Goal: Transaction & Acquisition: Purchase product/service

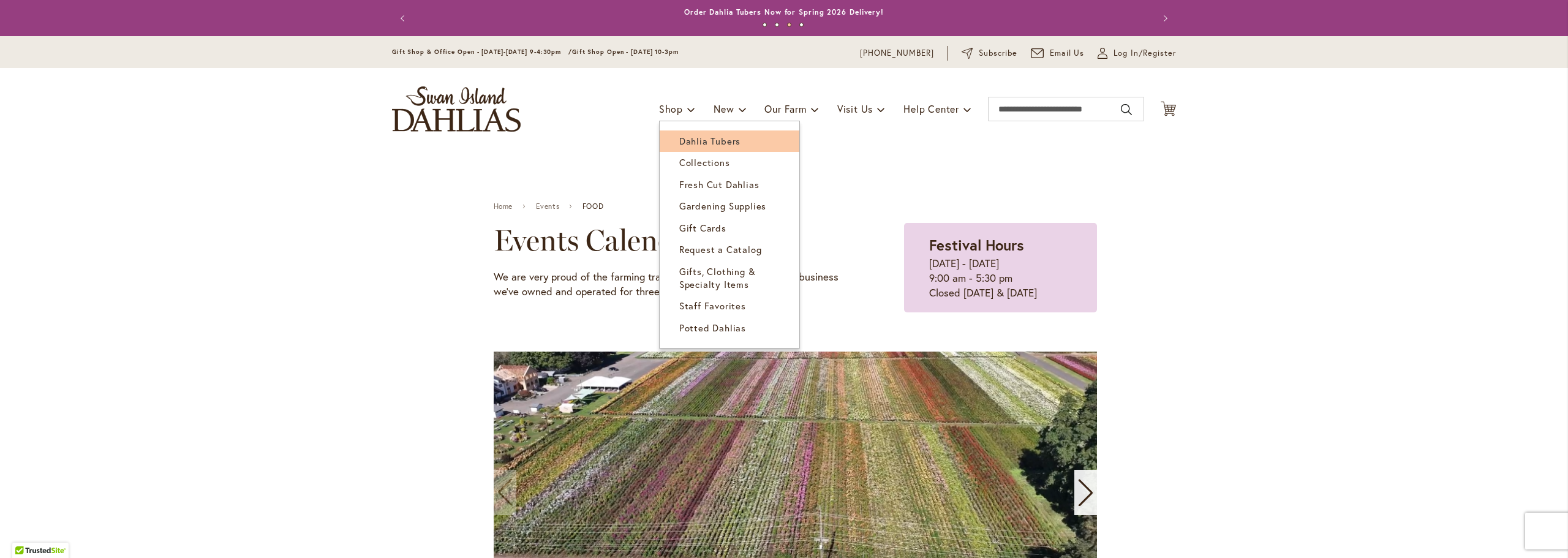
click at [700, 140] on span "Dahlia Tubers" at bounding box center [710, 141] width 62 height 12
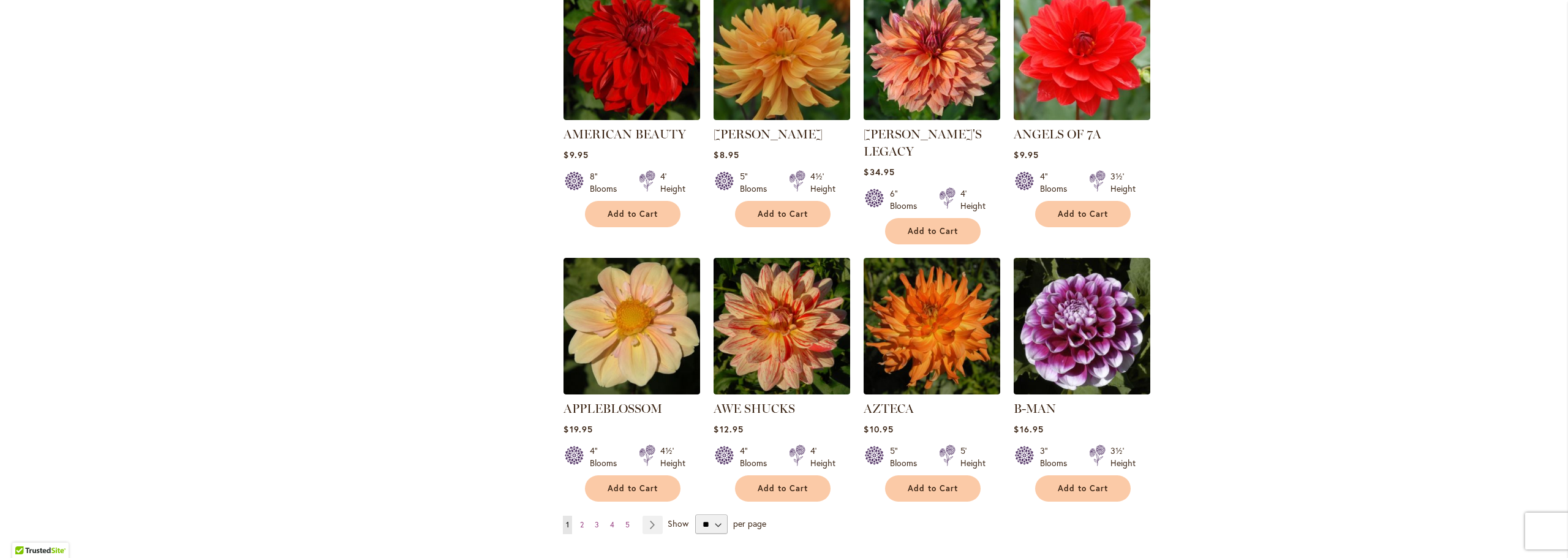
scroll to position [857, 0]
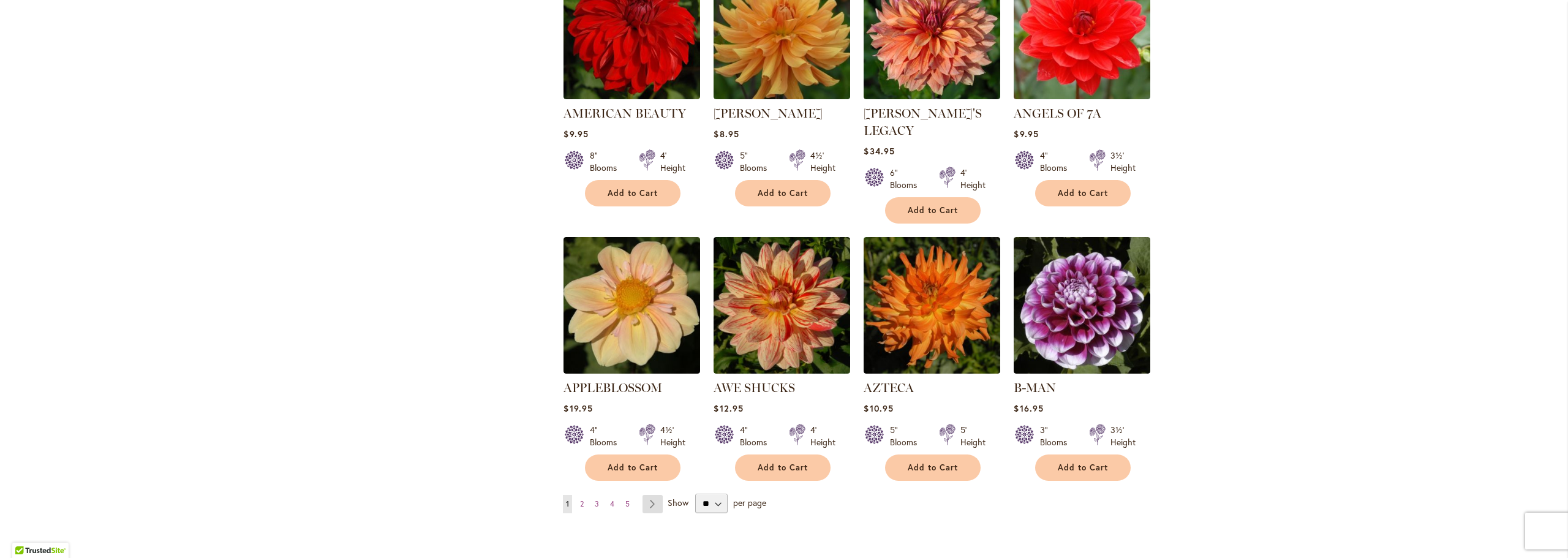
click at [648, 495] on link "Page Next" at bounding box center [652, 504] width 20 height 18
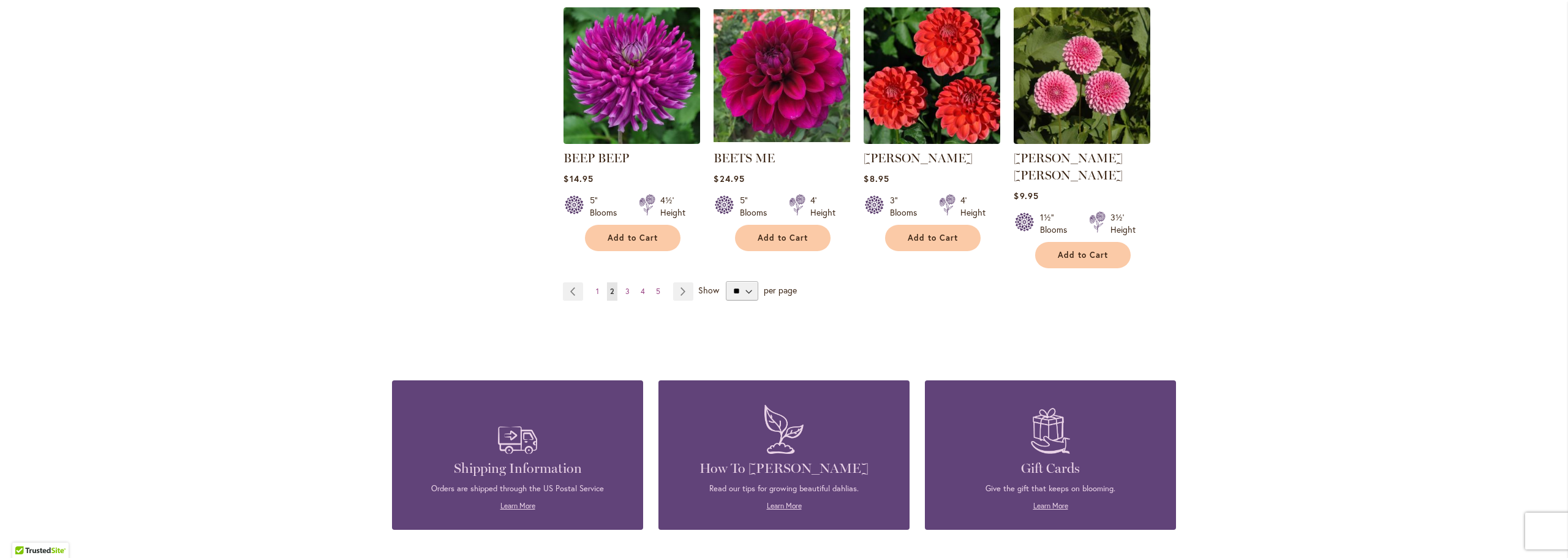
scroll to position [1103, 0]
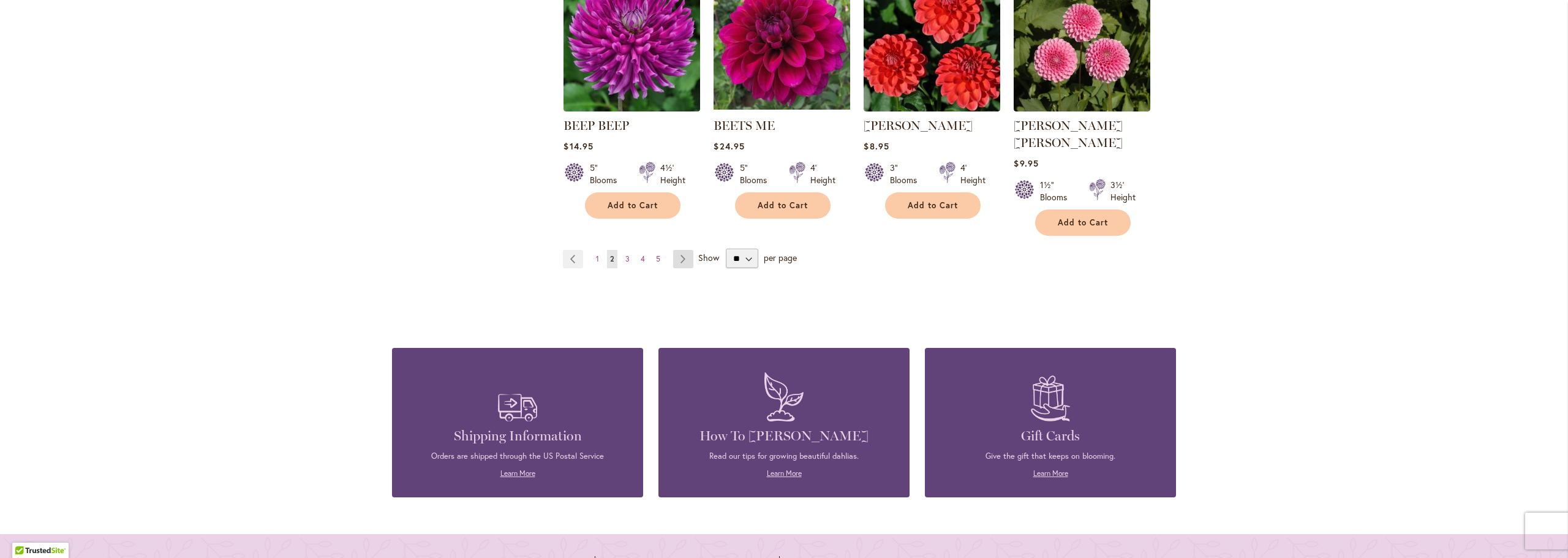
click at [679, 250] on link "Page Next" at bounding box center [683, 259] width 20 height 18
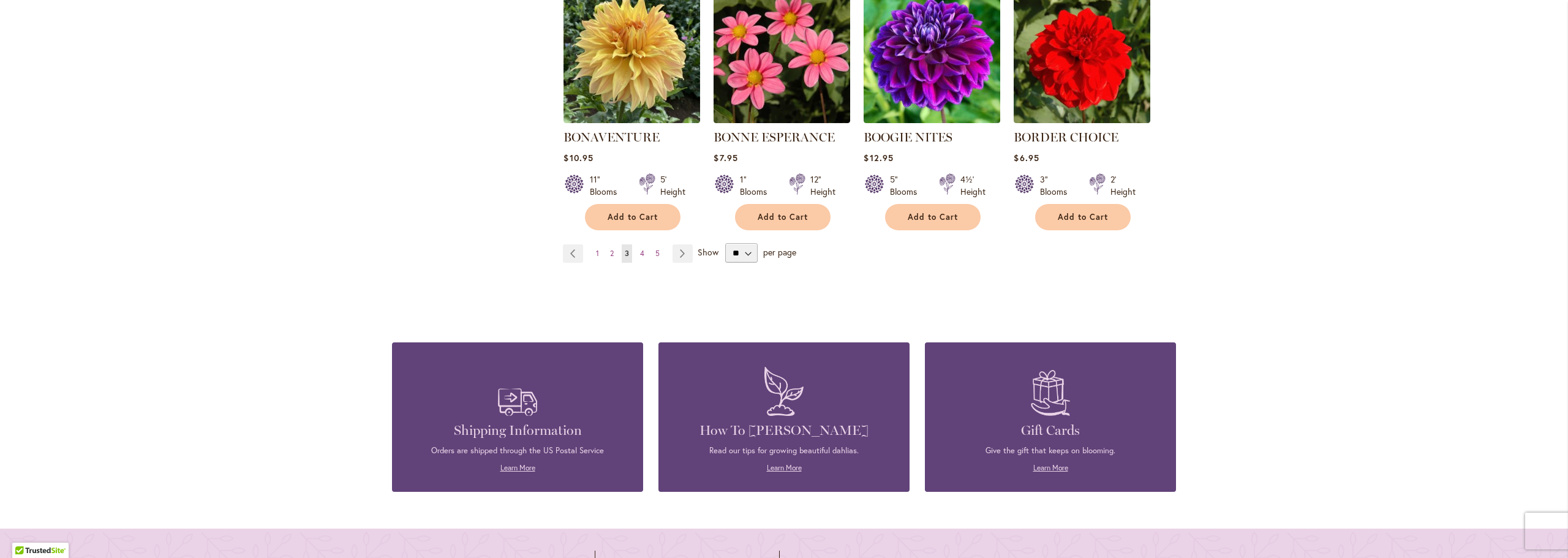
scroll to position [1103, 0]
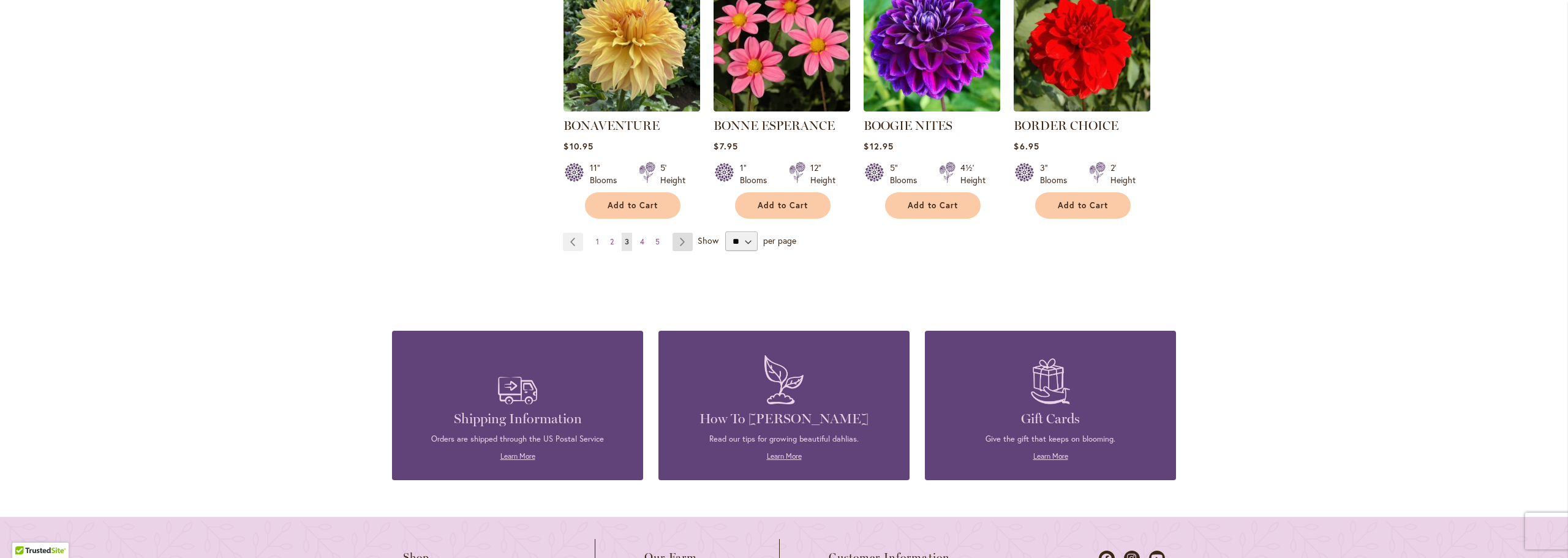
click at [678, 244] on link "Page Next" at bounding box center [682, 242] width 20 height 18
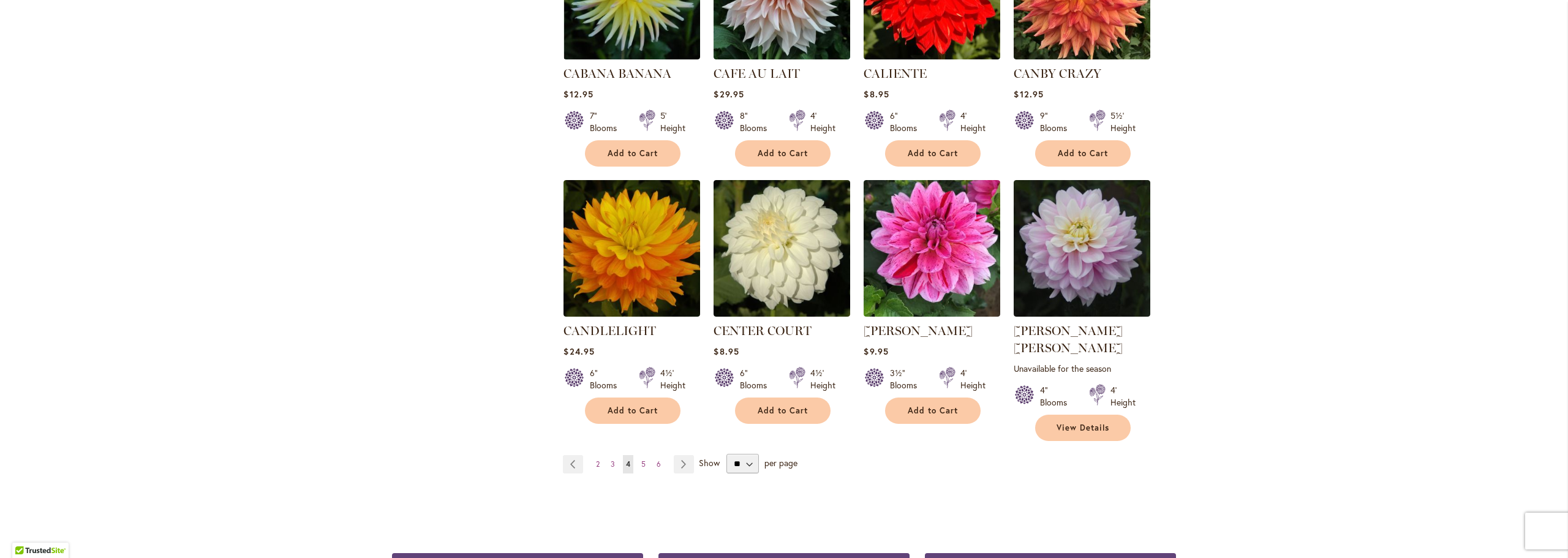
scroll to position [1103, 0]
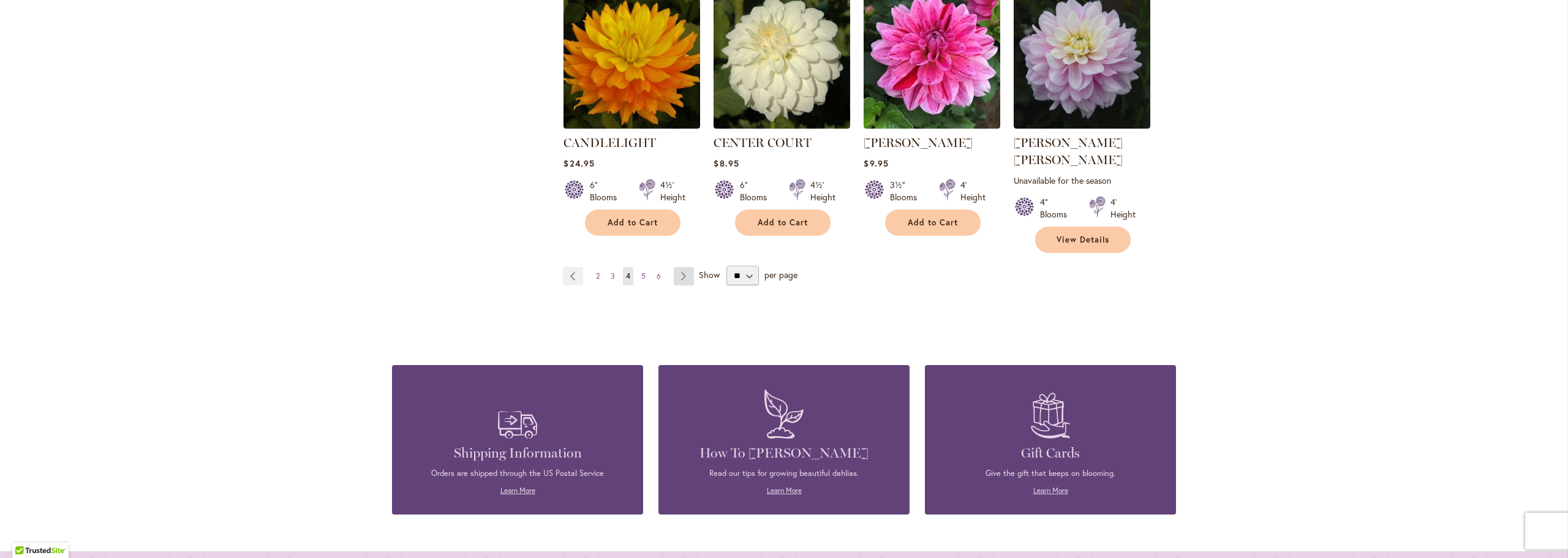
click at [677, 267] on link "Page Next" at bounding box center [684, 277] width 20 height 18
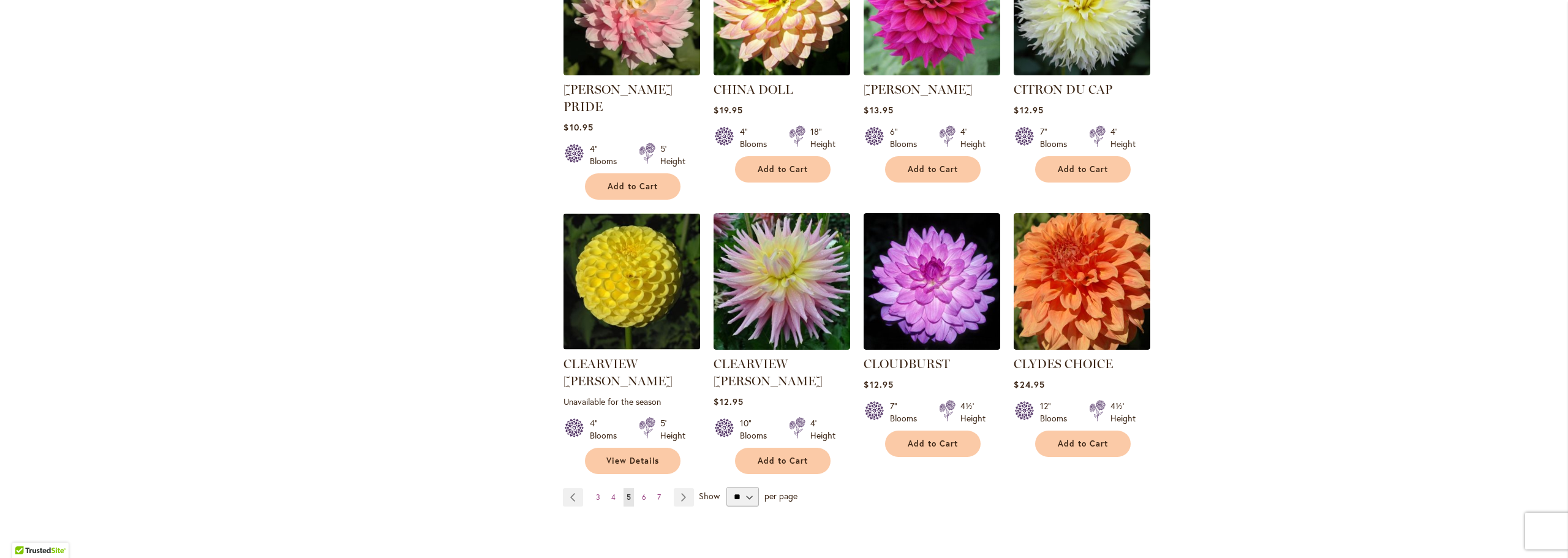
scroll to position [919, 0]
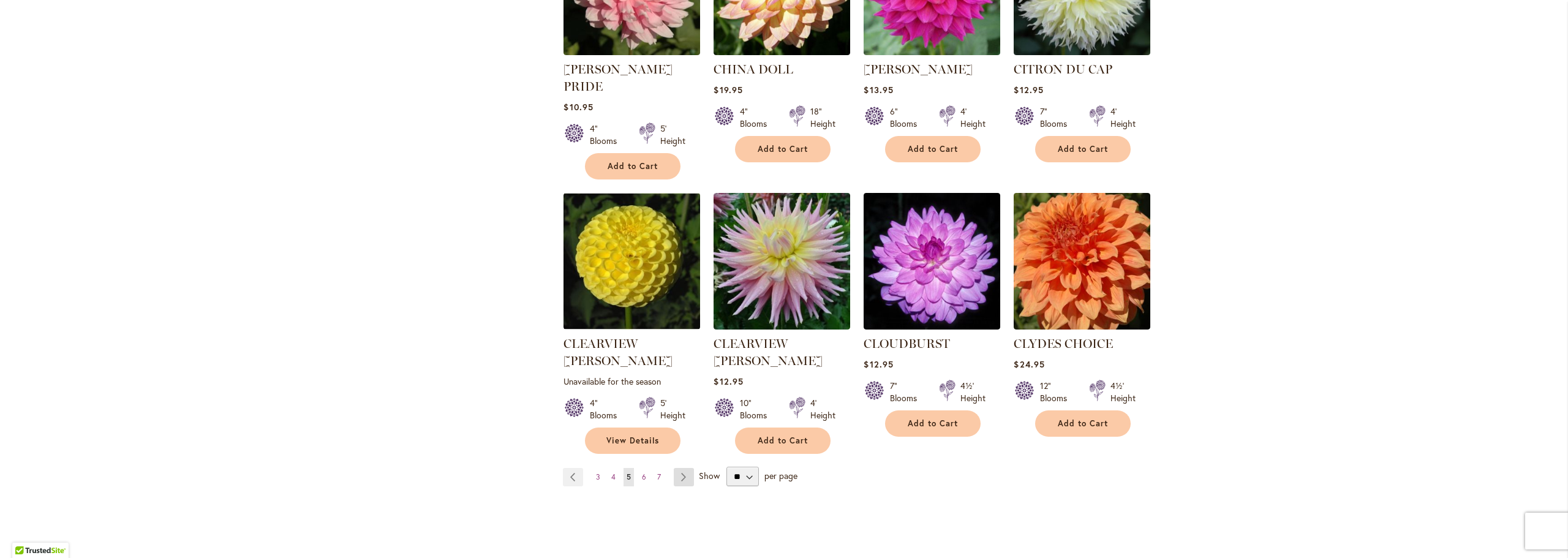
click at [678, 468] on link "Page Next" at bounding box center [684, 477] width 20 height 18
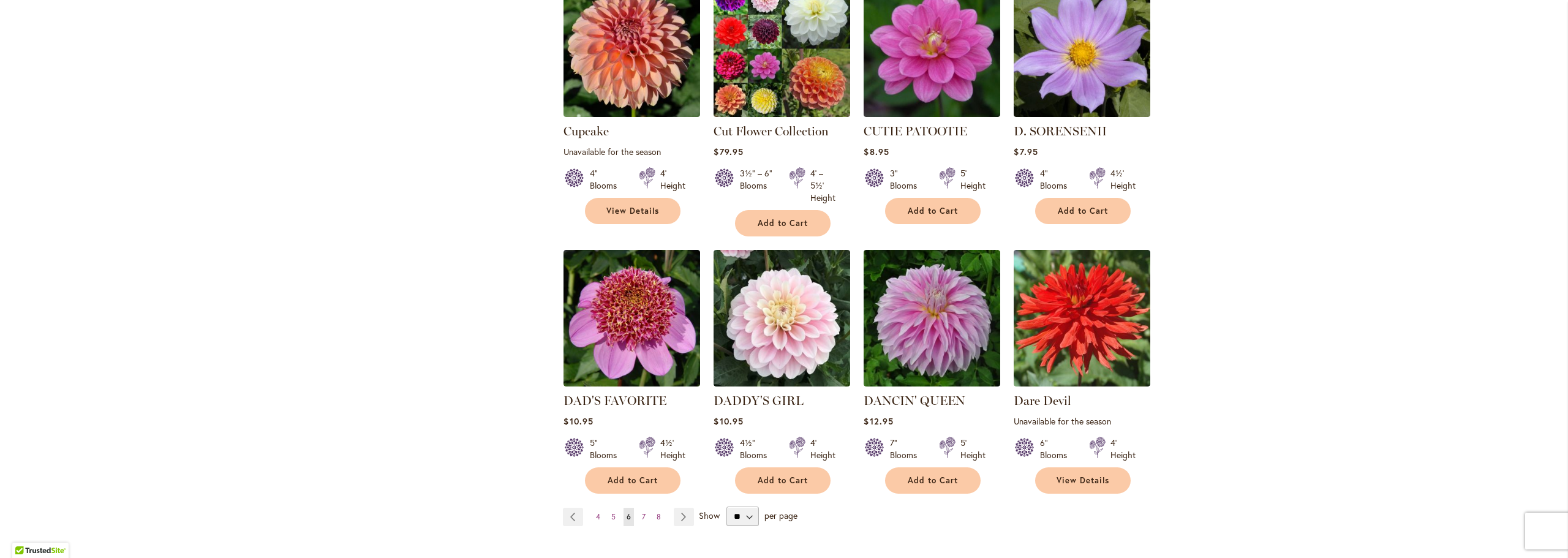
scroll to position [857, 0]
click at [680, 522] on link "Page Next" at bounding box center [684, 516] width 20 height 18
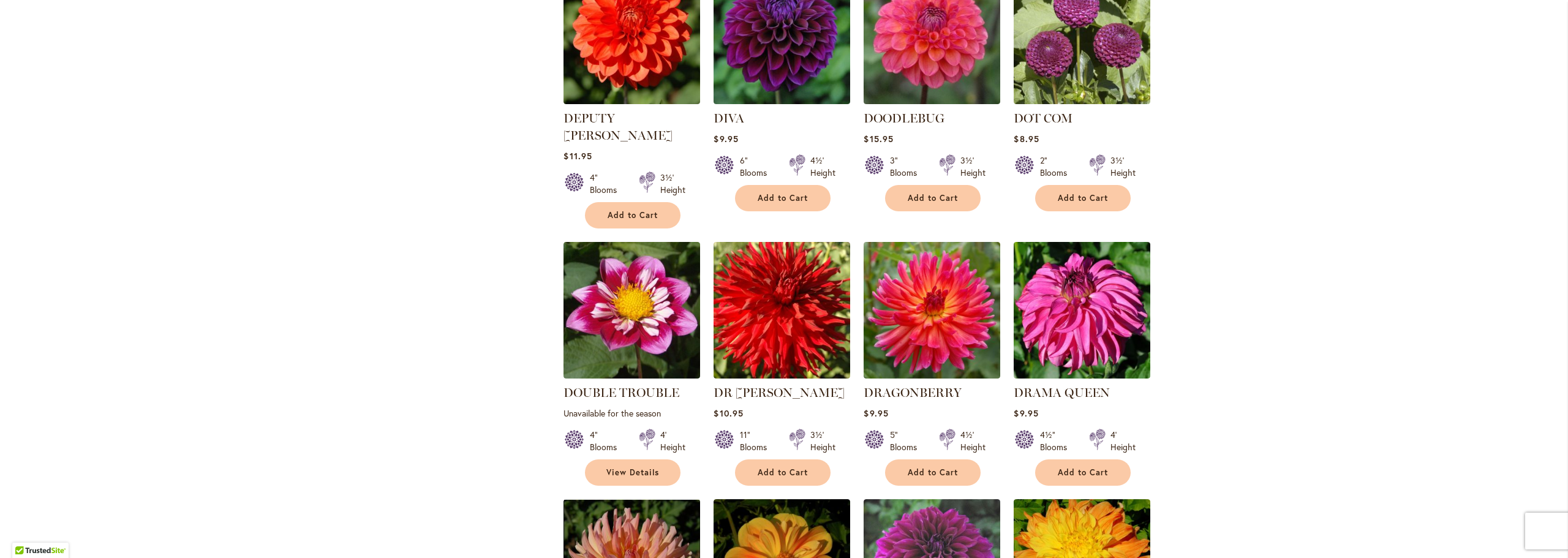
scroll to position [919, 0]
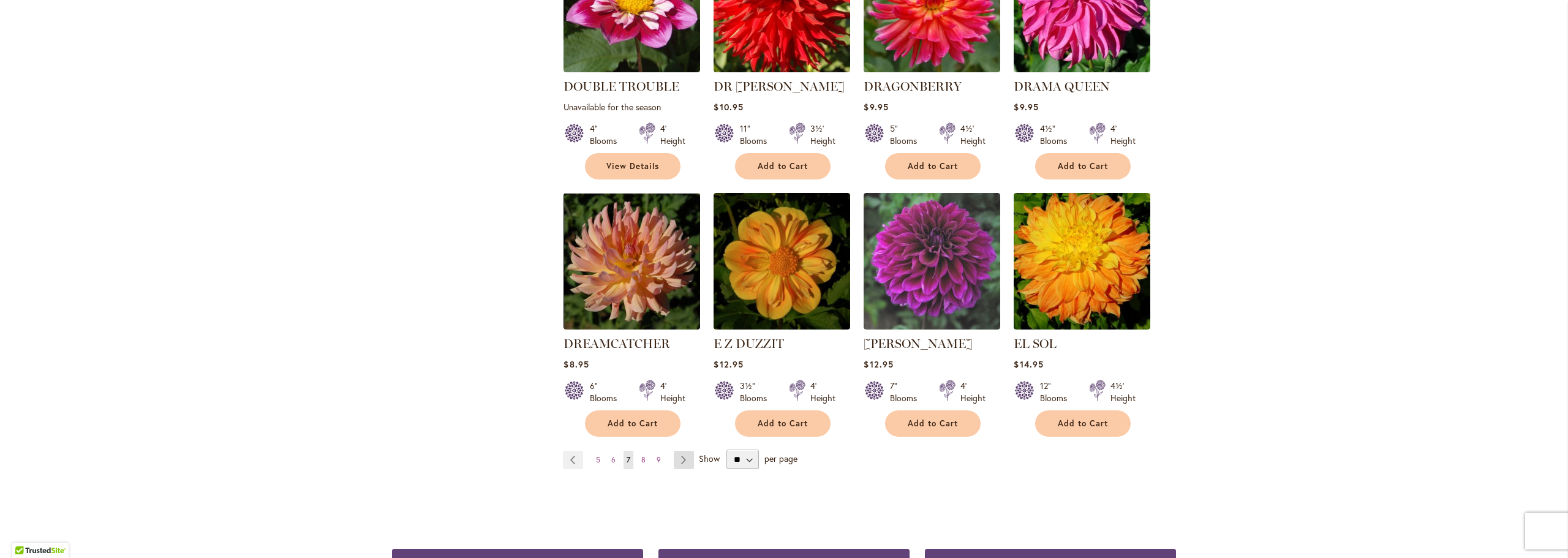
click at [681, 451] on link "Page Next" at bounding box center [684, 460] width 20 height 18
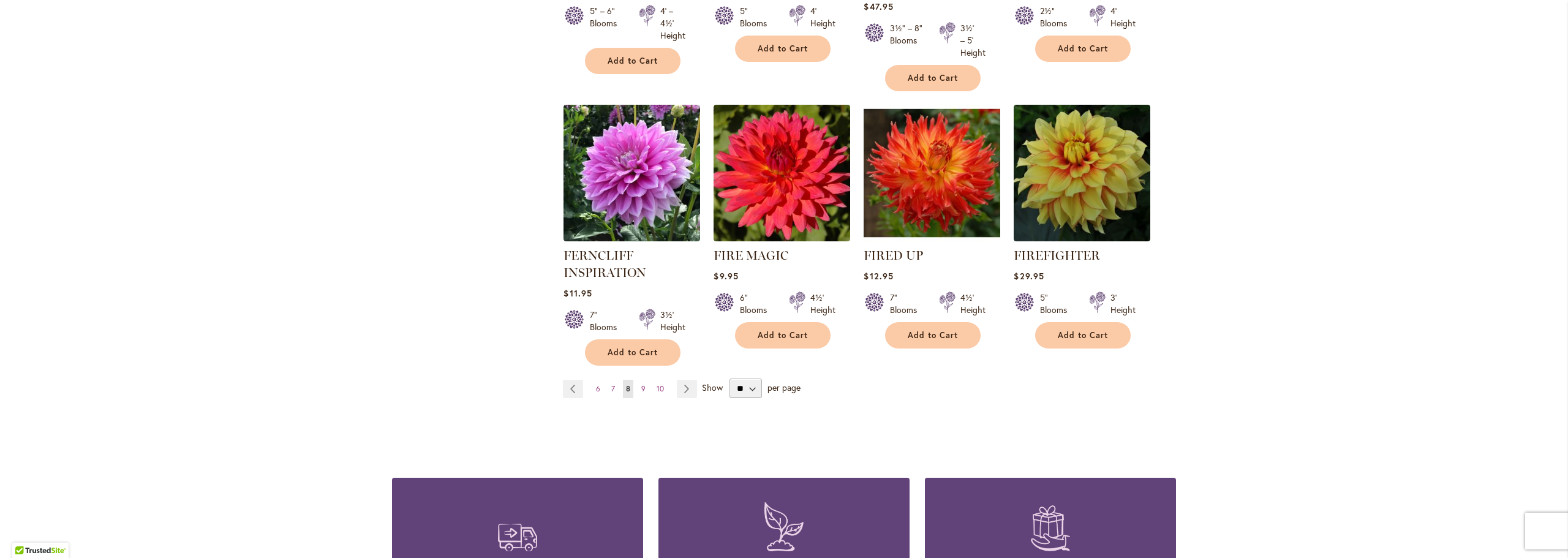
scroll to position [1163, 0]
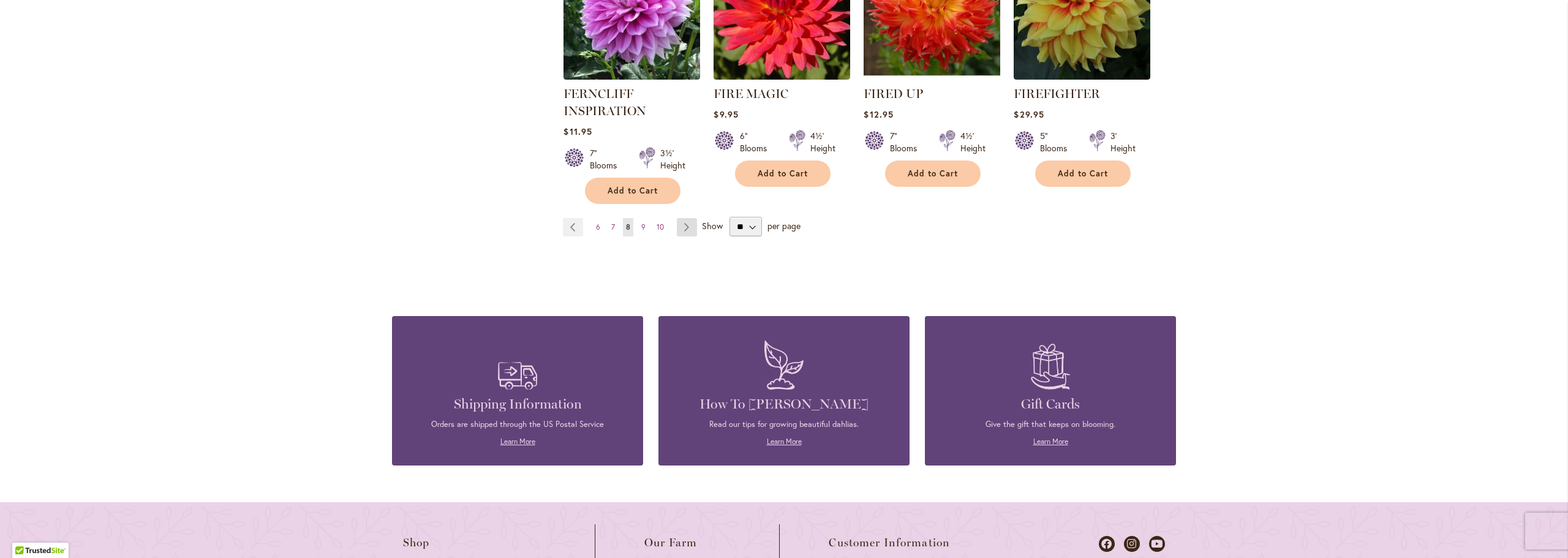
click at [681, 224] on link "Page Next" at bounding box center [687, 227] width 20 height 18
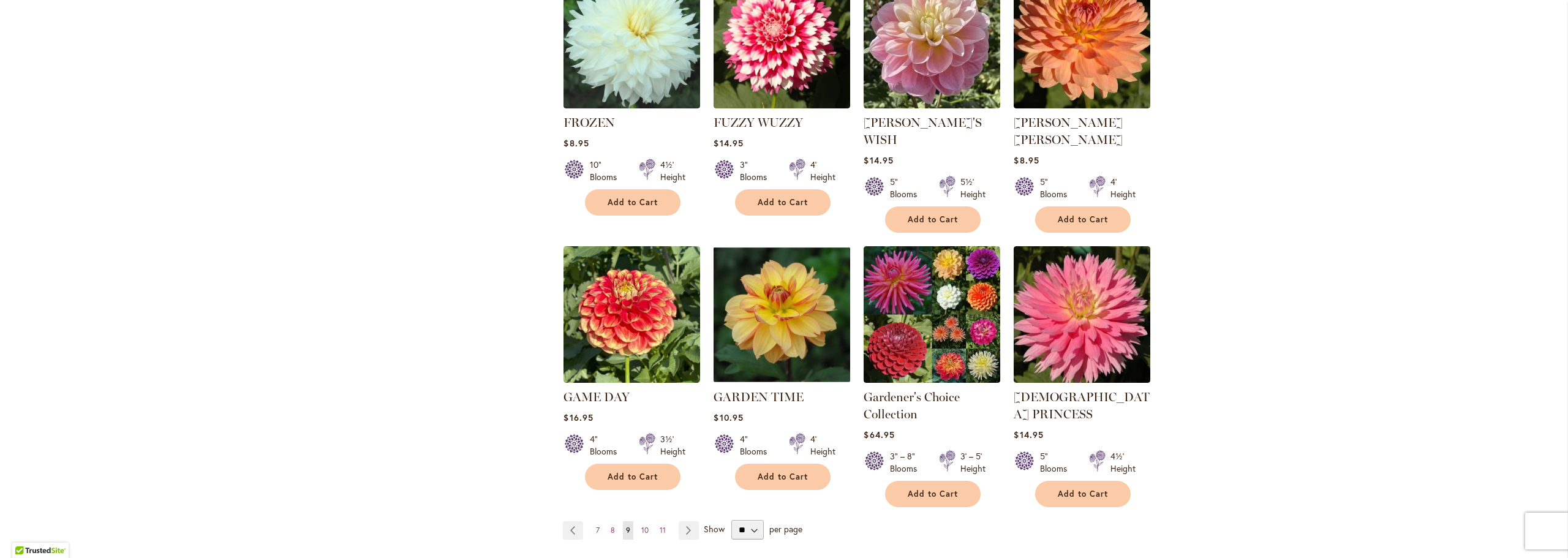
scroll to position [919, 0]
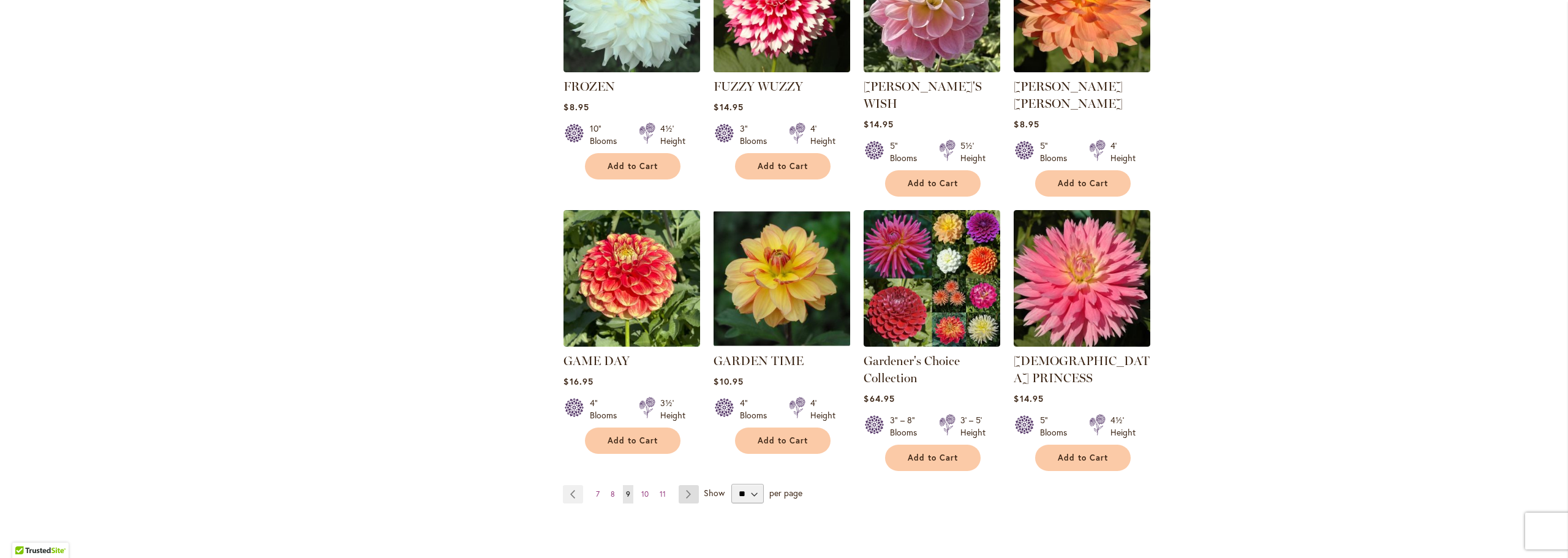
click at [689, 485] on link "Page Next" at bounding box center [689, 494] width 20 height 18
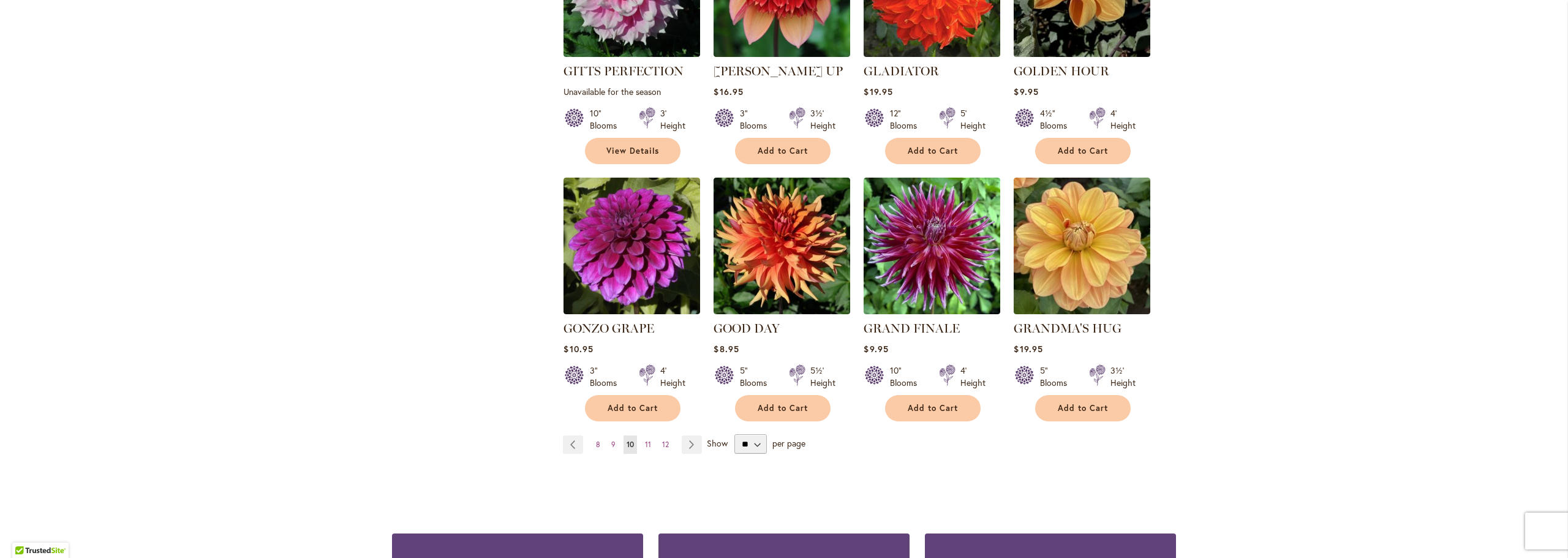
scroll to position [919, 0]
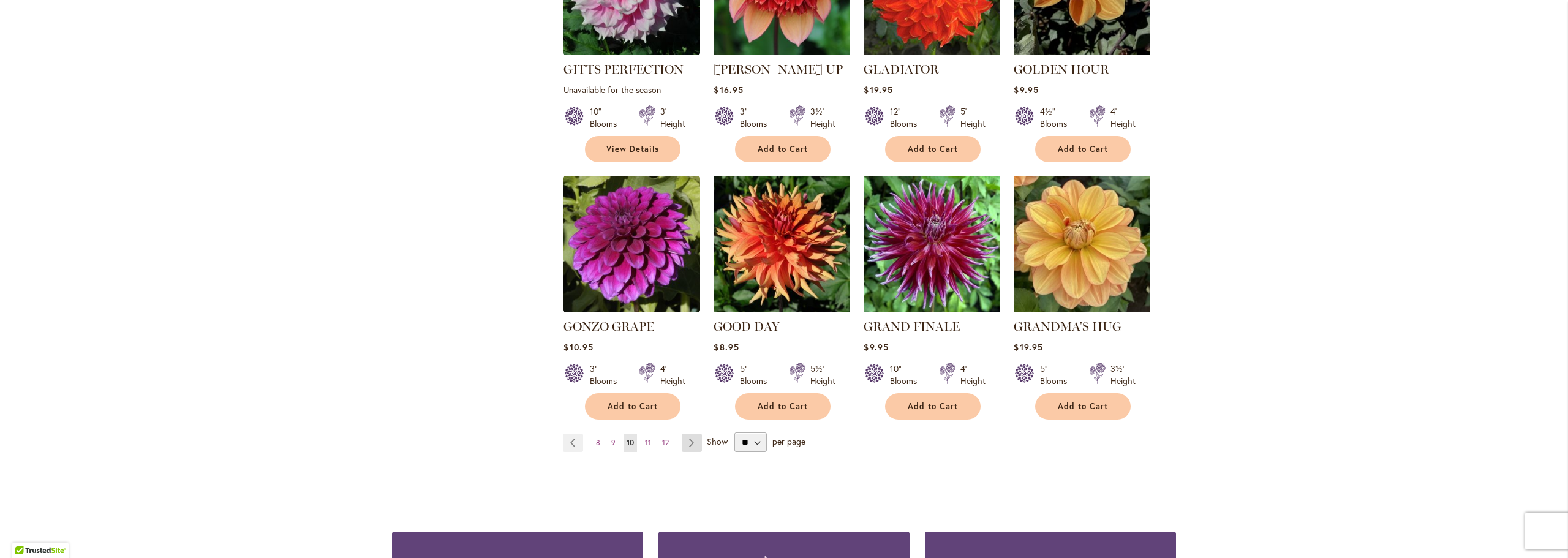
click at [691, 434] on link "Page Next" at bounding box center [692, 443] width 20 height 18
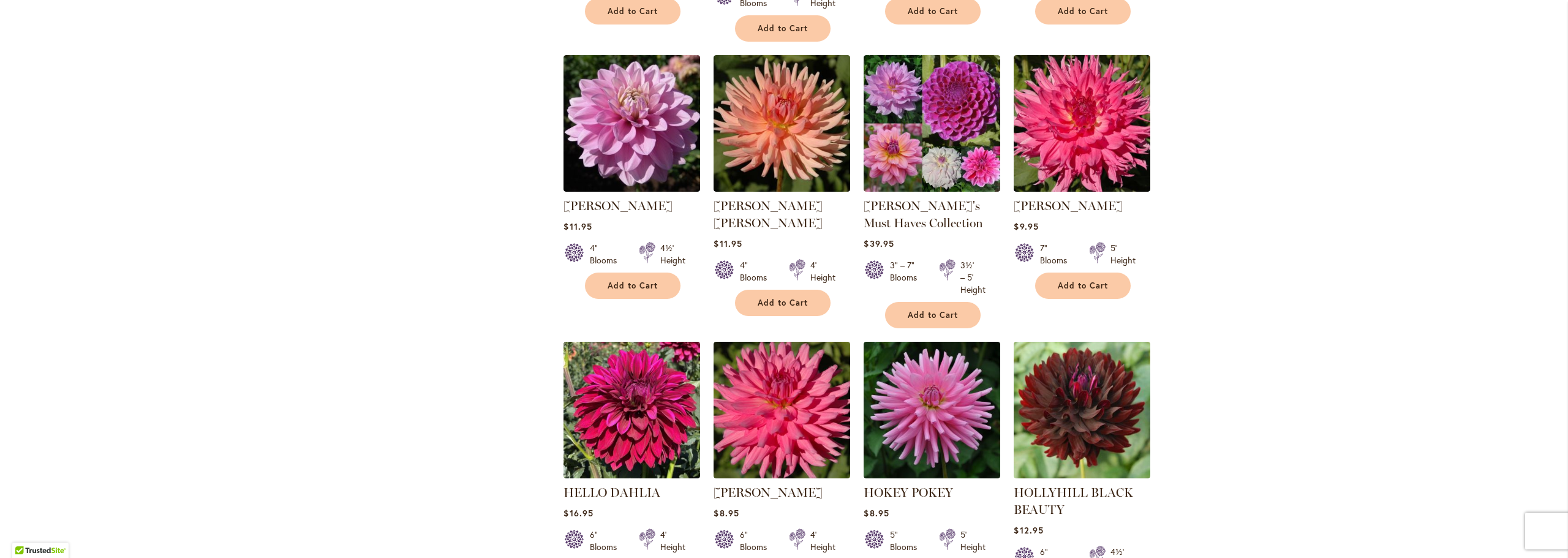
scroll to position [980, 0]
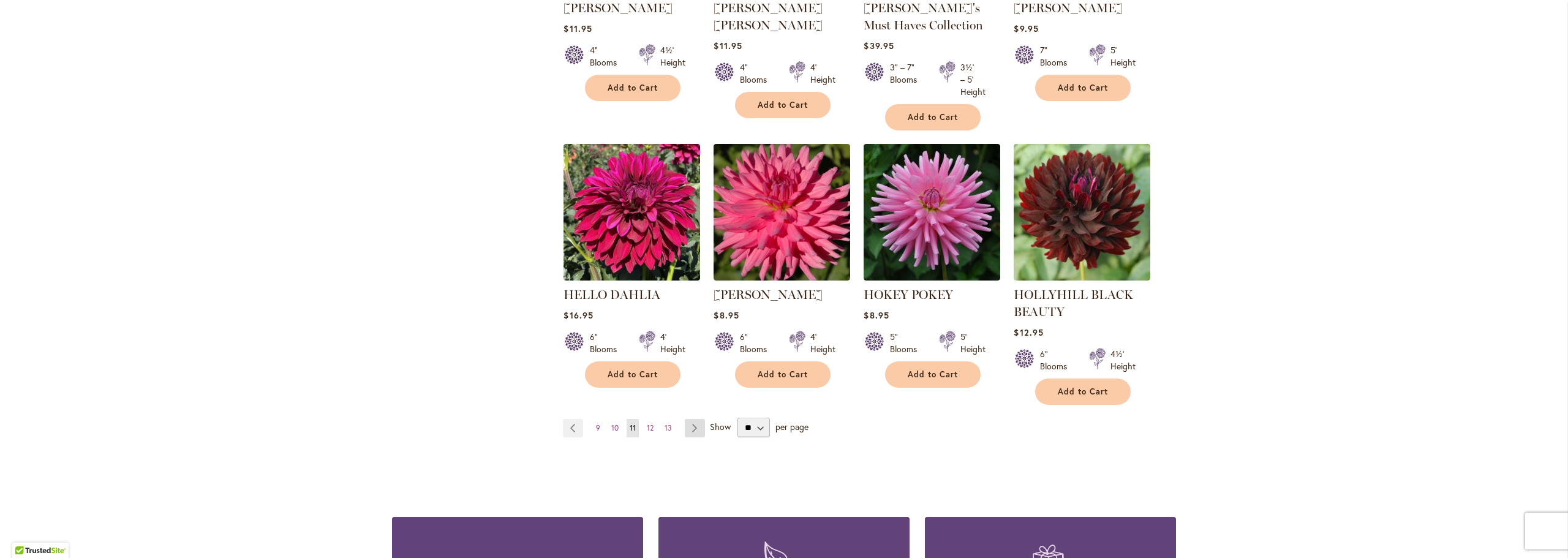
click at [687, 431] on link "Page Next" at bounding box center [695, 428] width 20 height 18
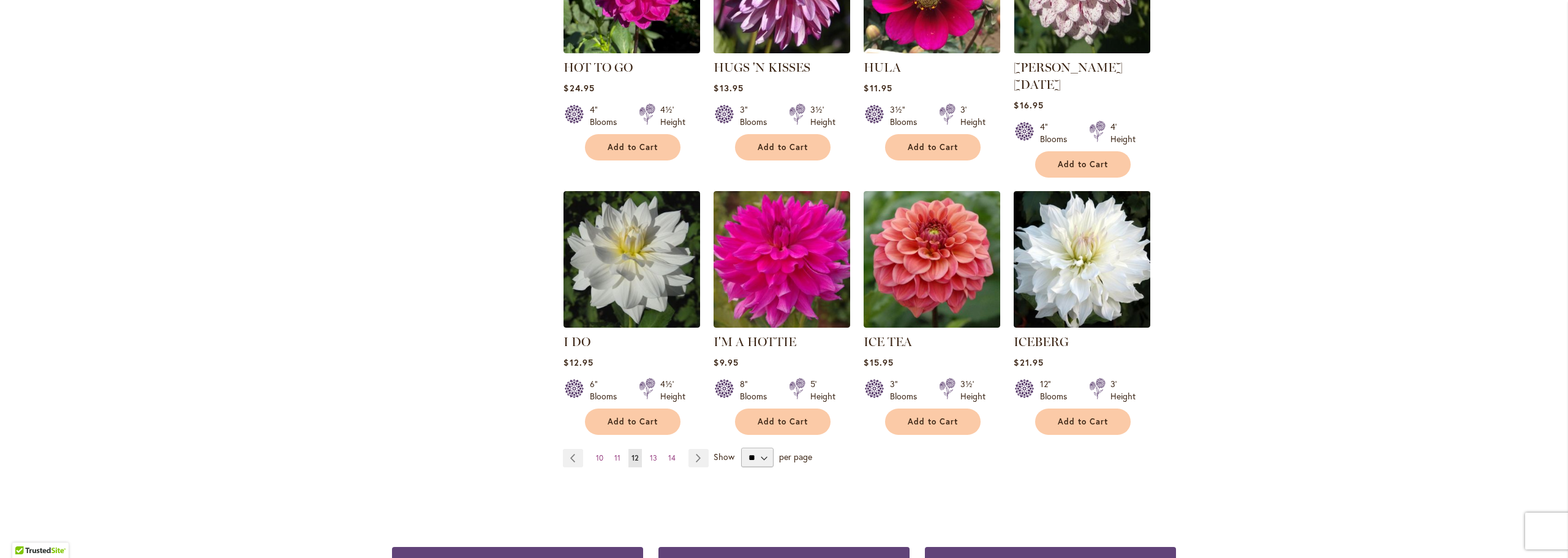
scroll to position [919, 0]
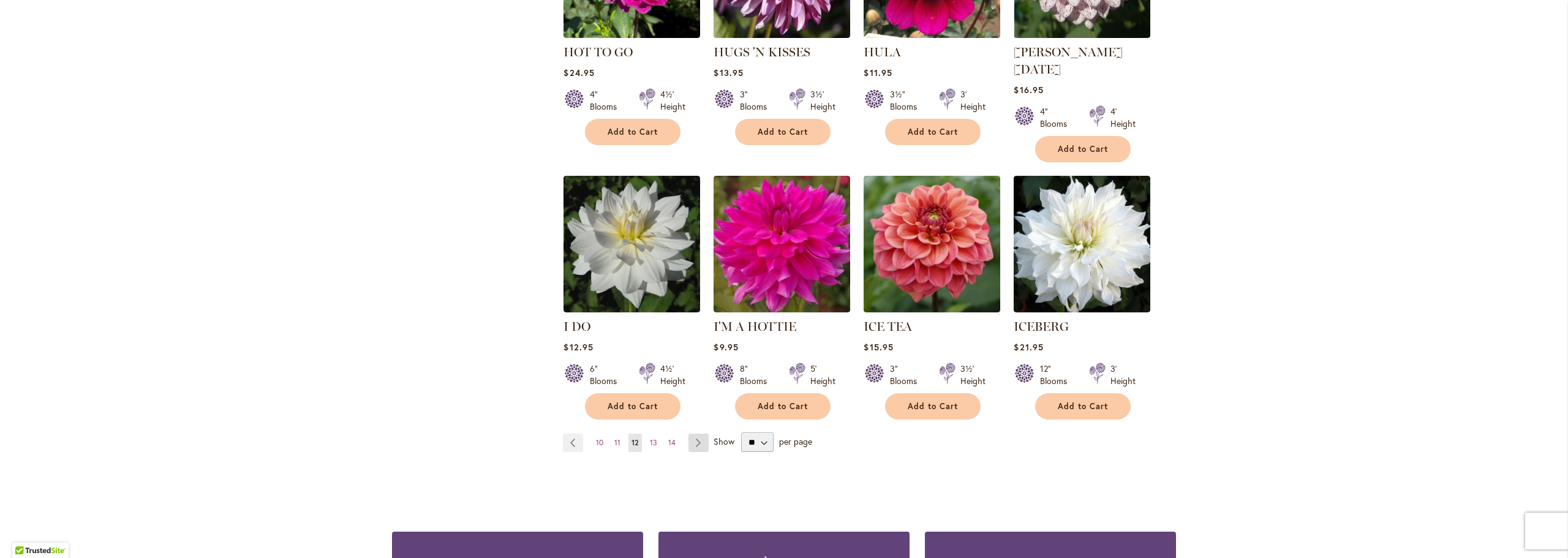
click at [691, 434] on link "Page Next" at bounding box center [699, 443] width 20 height 18
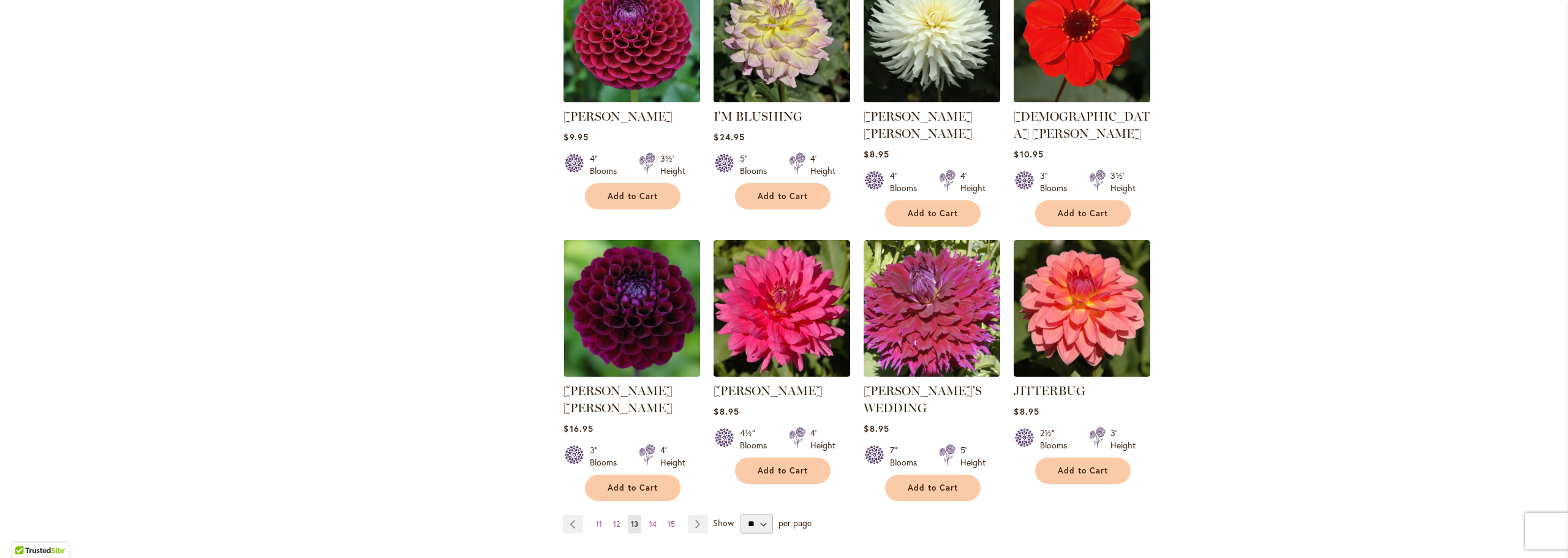
scroll to position [1041, 0]
